Goal: Navigation & Orientation: Find specific page/section

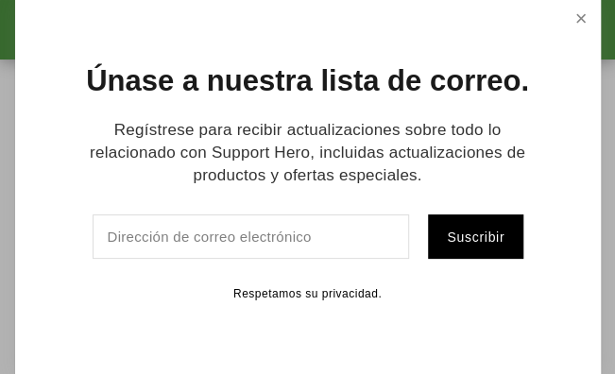
click at [567, 19] on link "Cerca" at bounding box center [580, 19] width 33 height 33
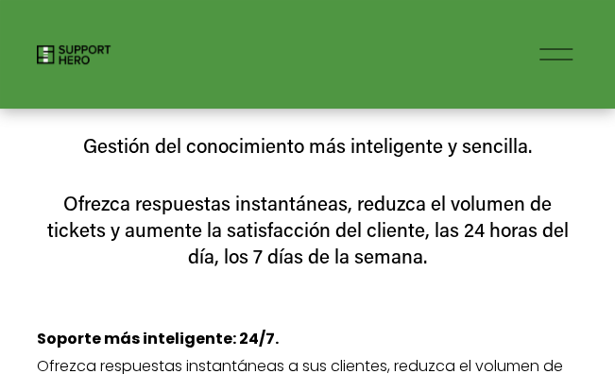
click at [550, 50] on div at bounding box center [555, 49] width 33 height 1
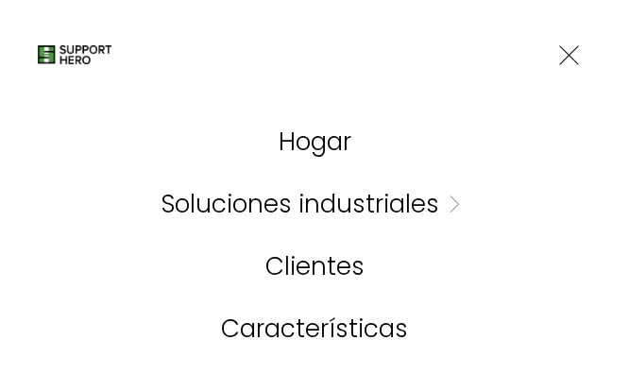
click at [568, 53] on div at bounding box center [569, 55] width 20 height 20
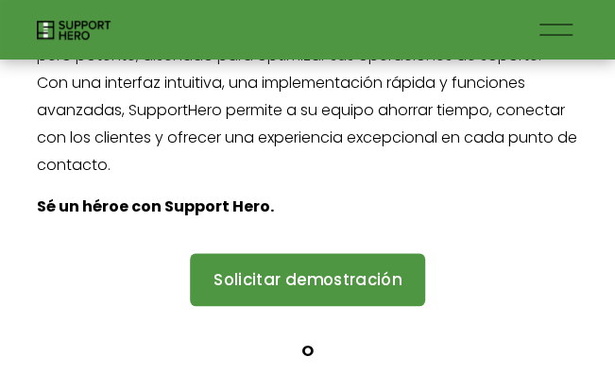
scroll to position [146, 0]
